Goal: Information Seeking & Learning: Find specific page/section

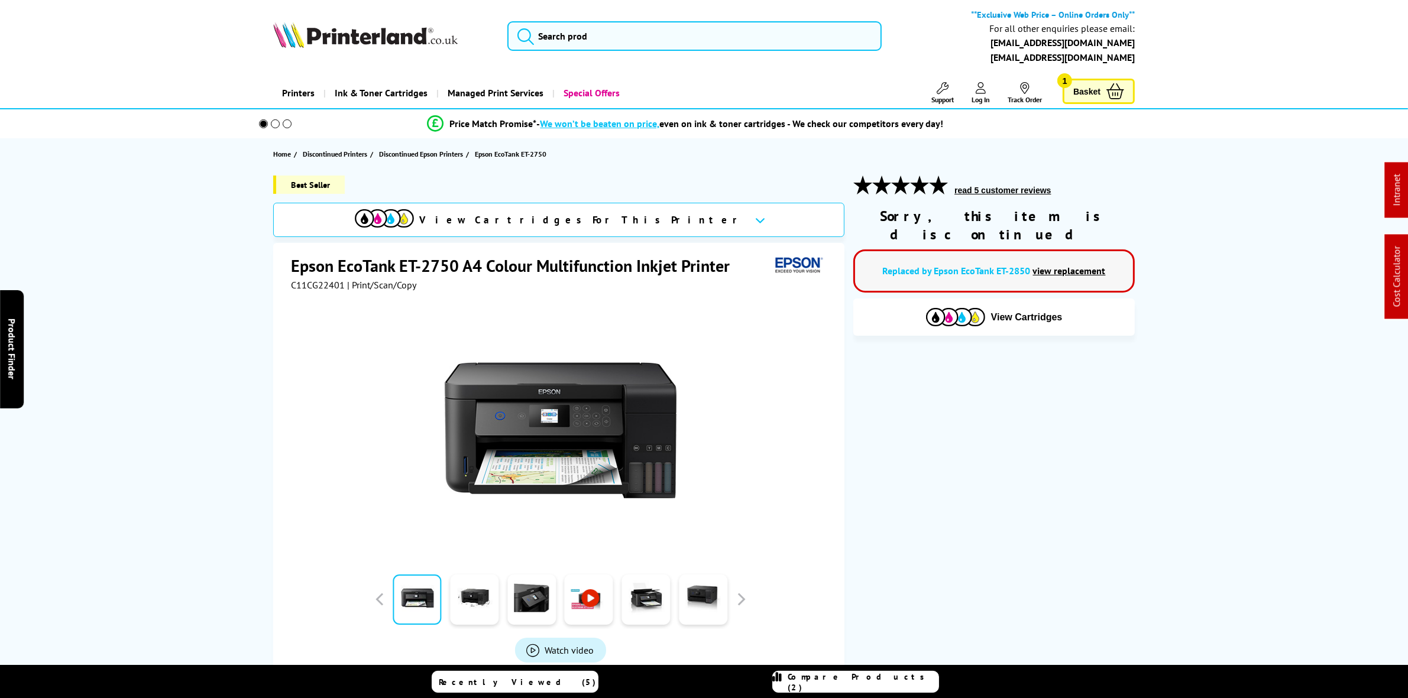
click at [1077, 265] on link "view replacement" at bounding box center [1069, 271] width 73 height 12
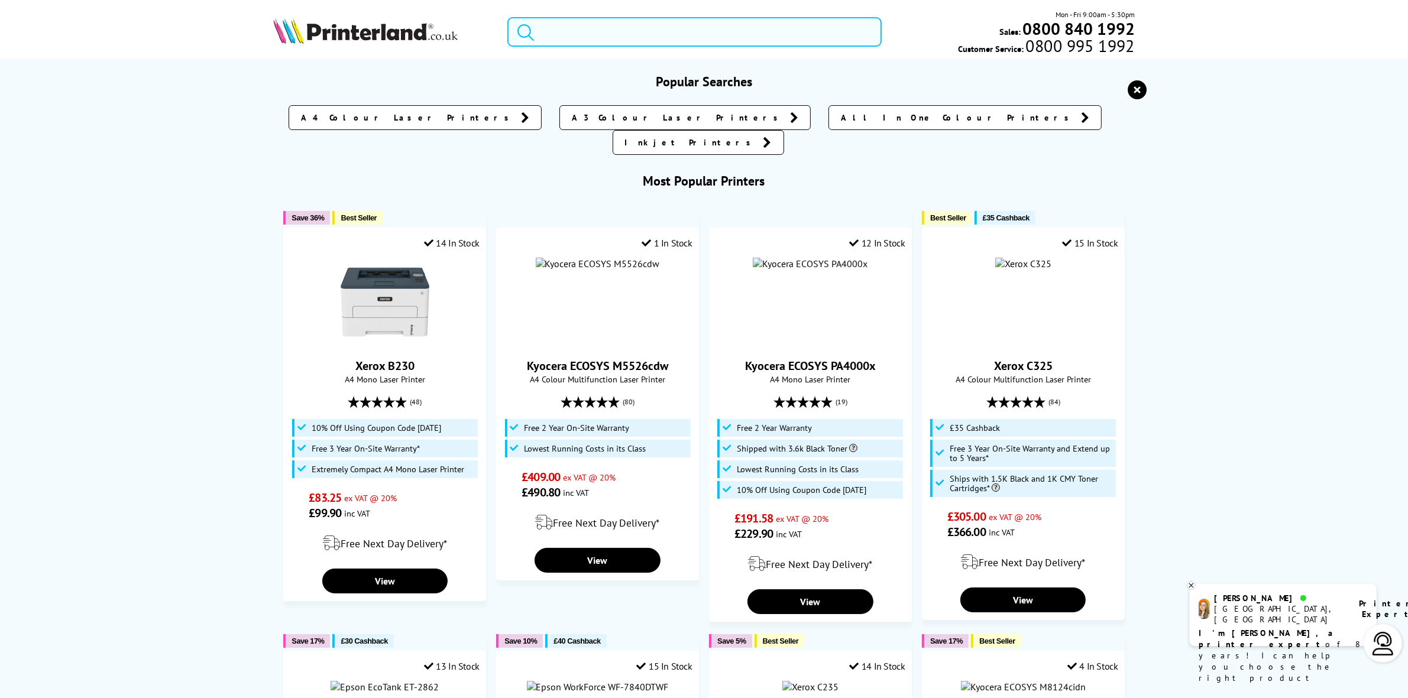
click at [641, 27] on input "search" at bounding box center [694, 32] width 374 height 30
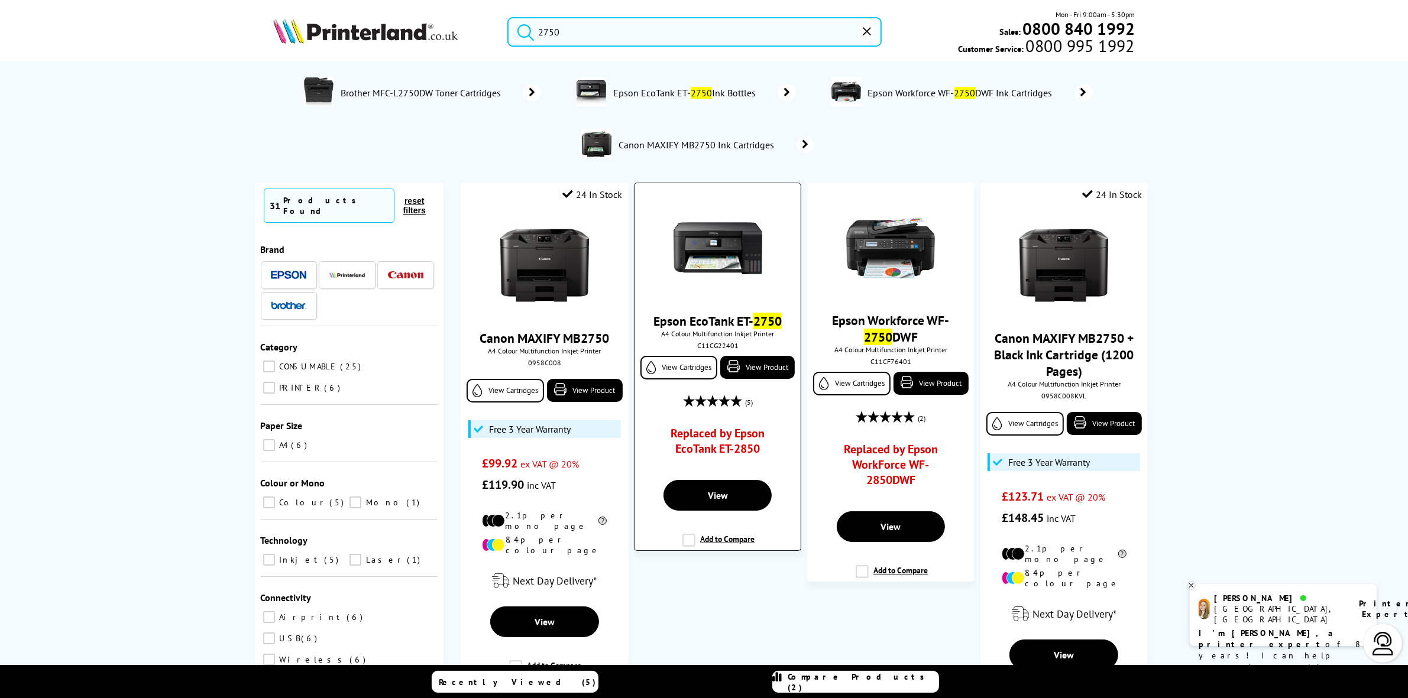
type input "2750"
